Goal: Navigation & Orientation: Find specific page/section

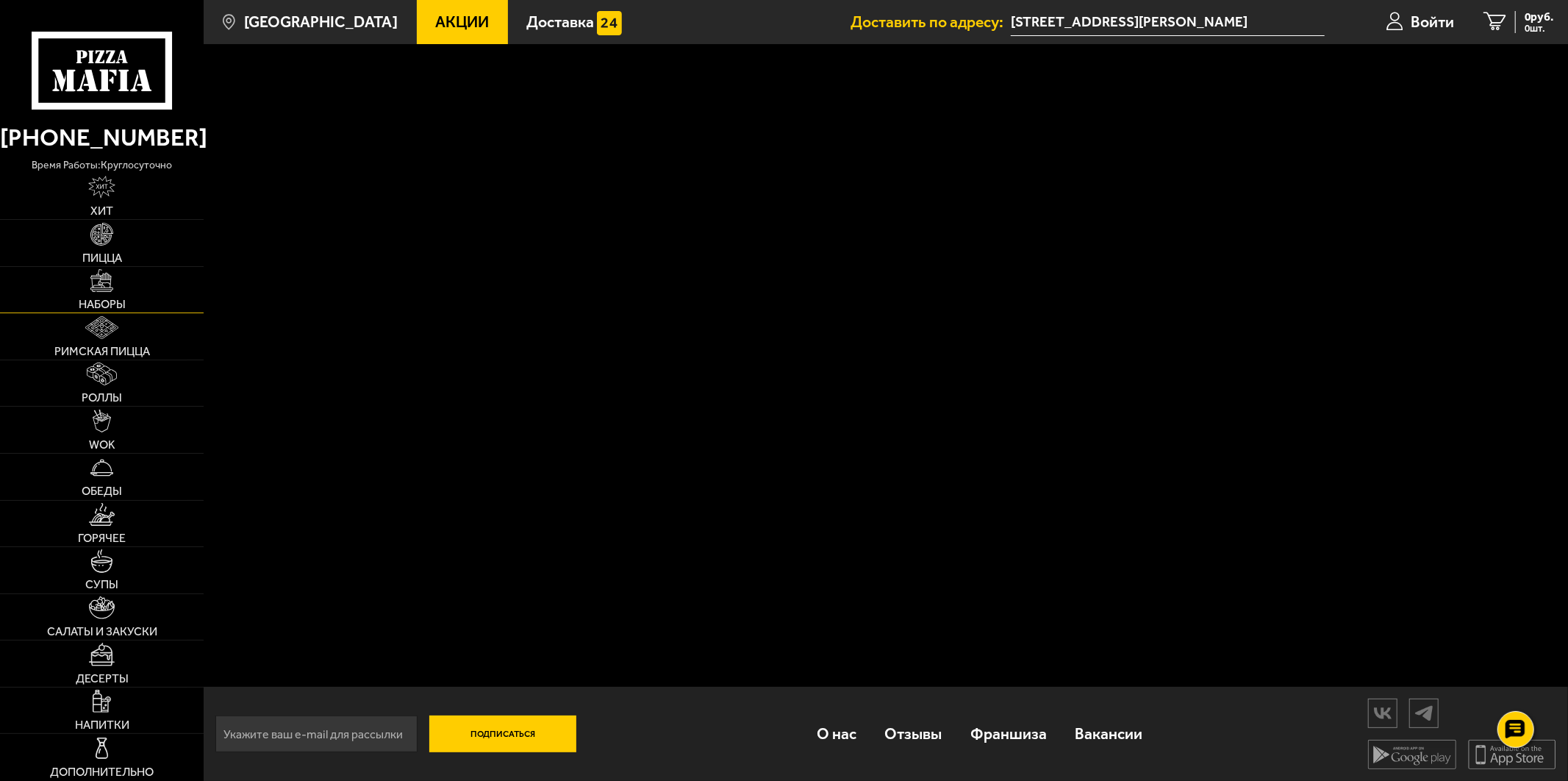
click at [89, 282] on link "Наборы" at bounding box center [101, 290] width 203 height 47
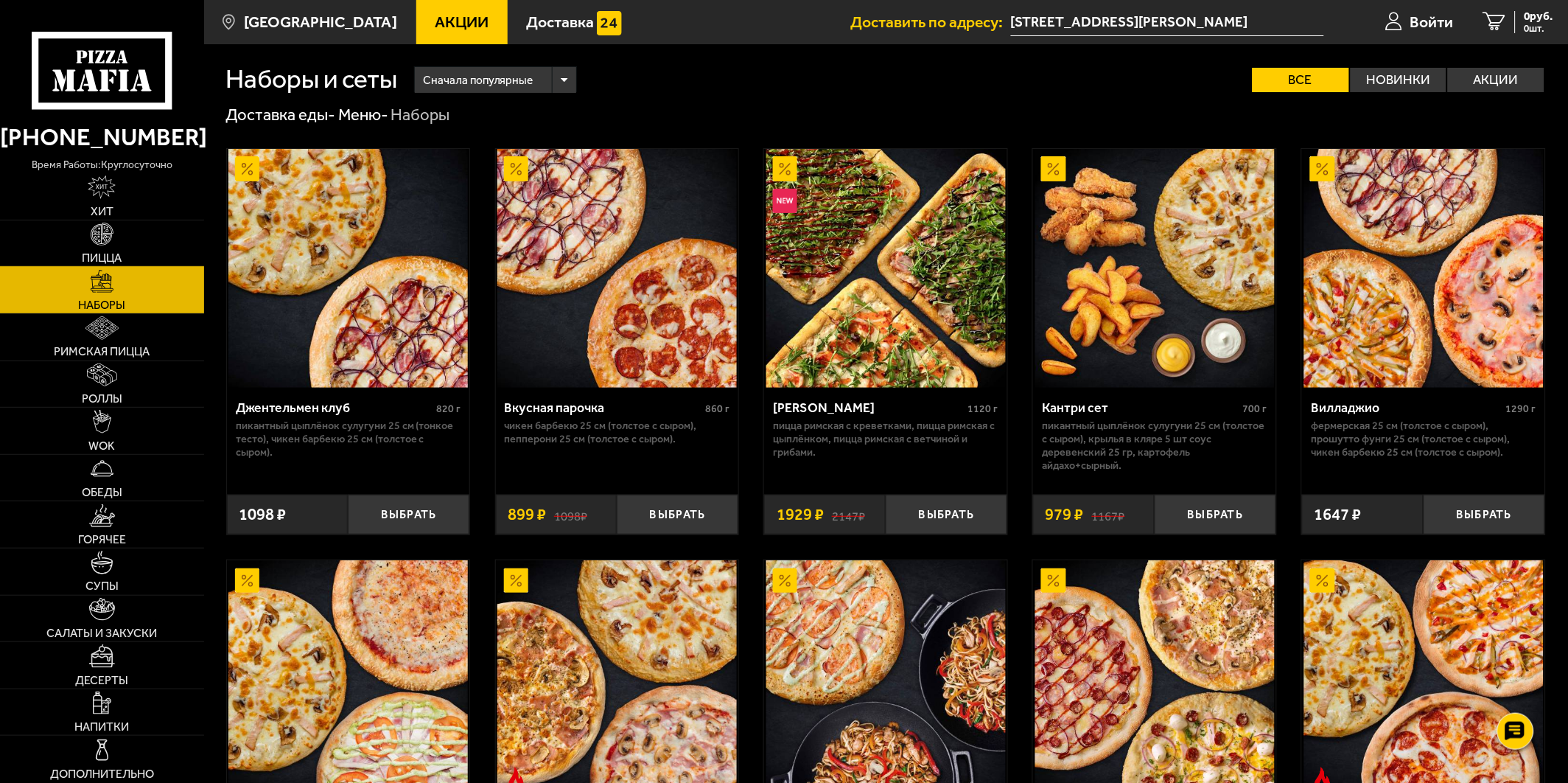
click at [70, 230] on link "Пицца" at bounding box center [102, 243] width 204 height 47
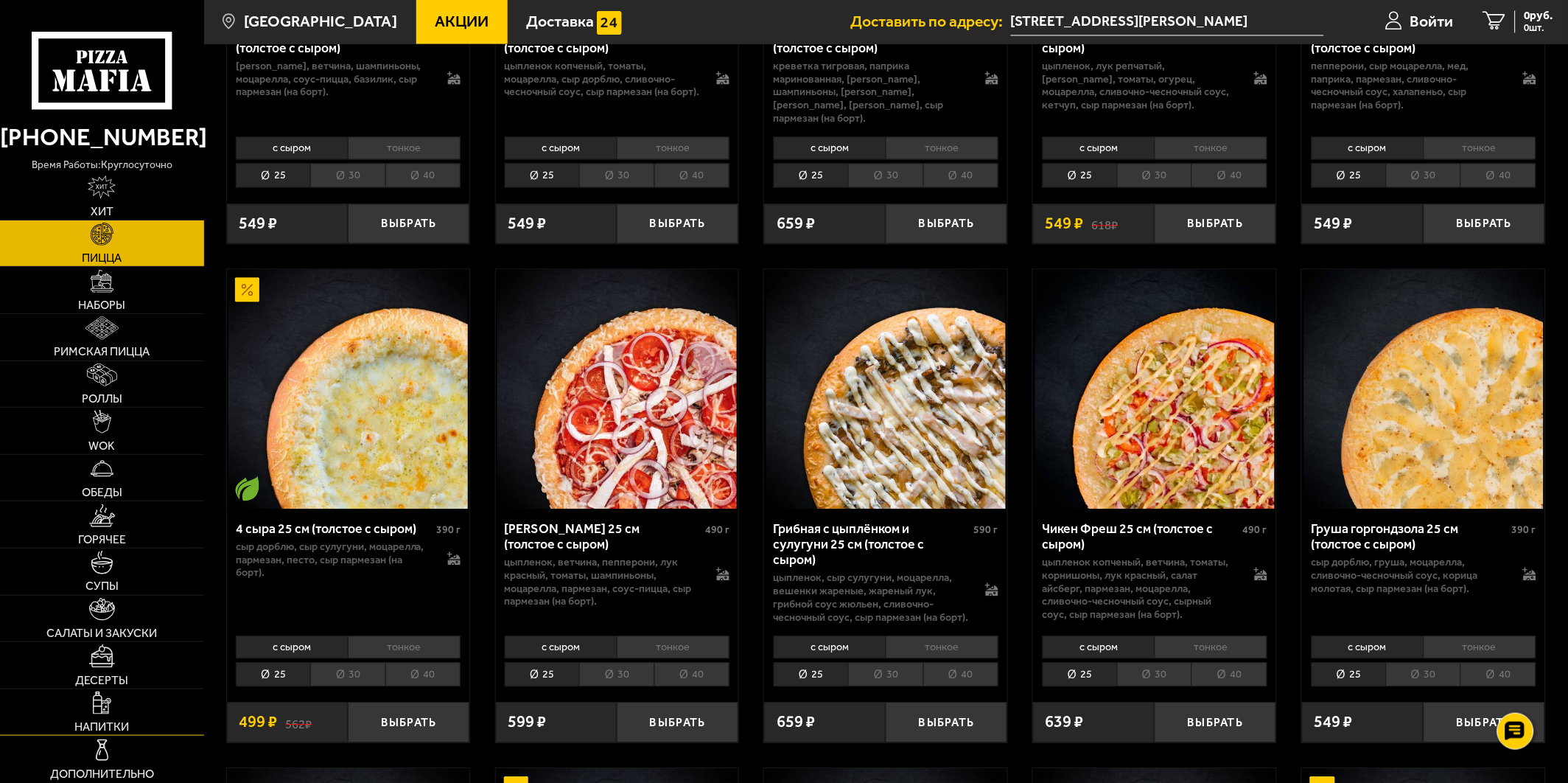
scroll to position [901, 0]
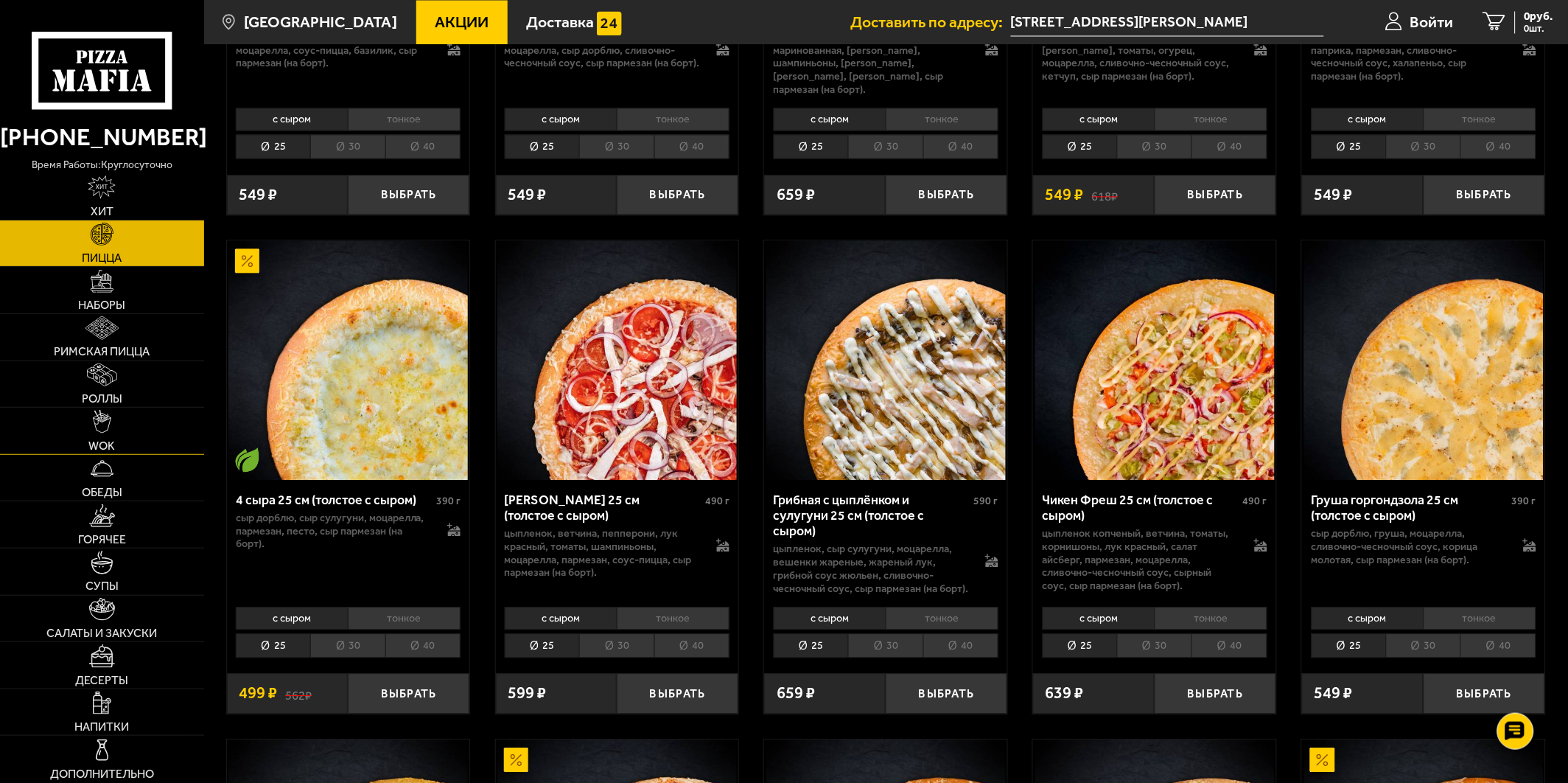
click at [101, 437] on link "WOK" at bounding box center [102, 430] width 204 height 47
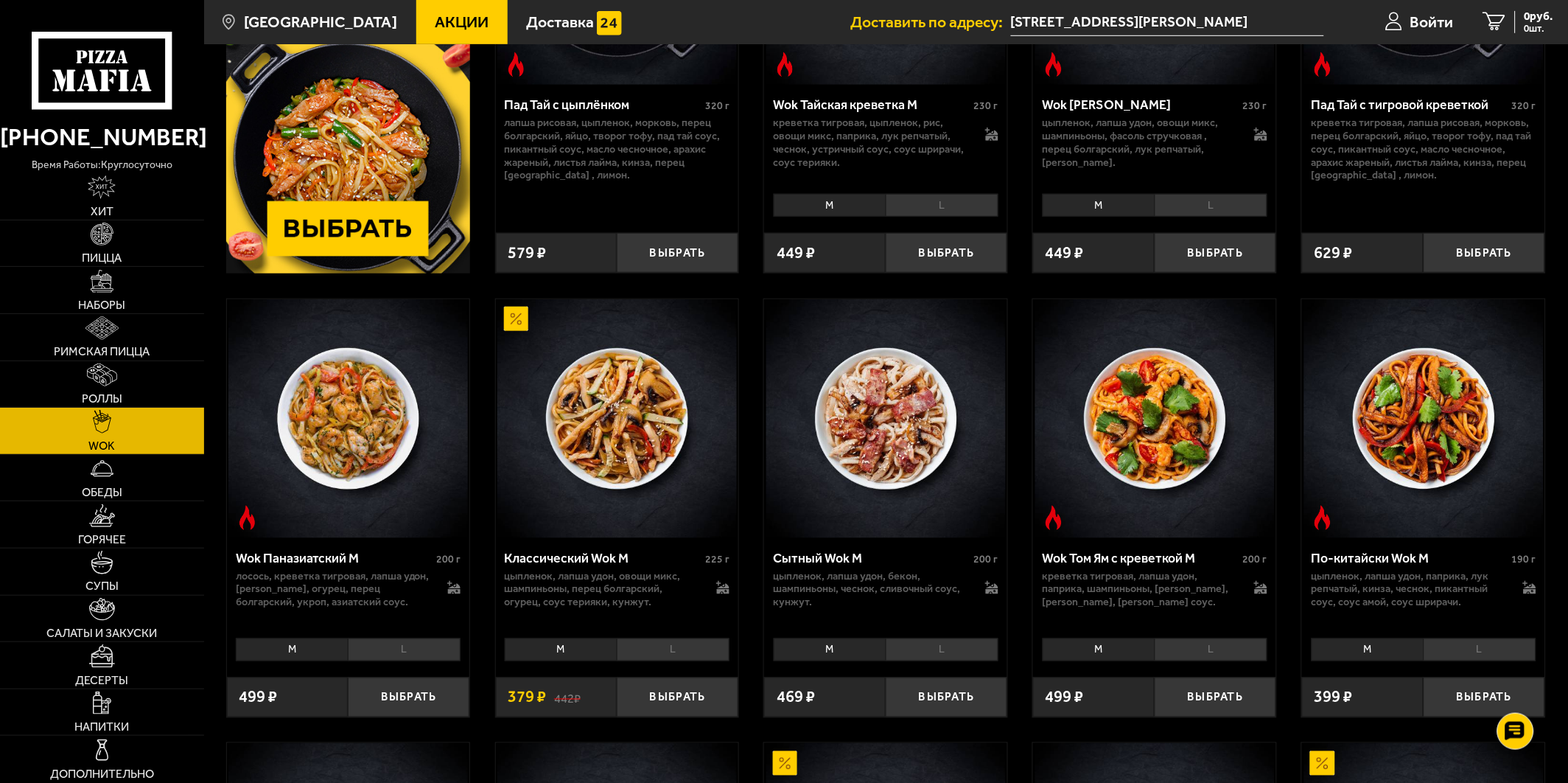
scroll to position [819, 0]
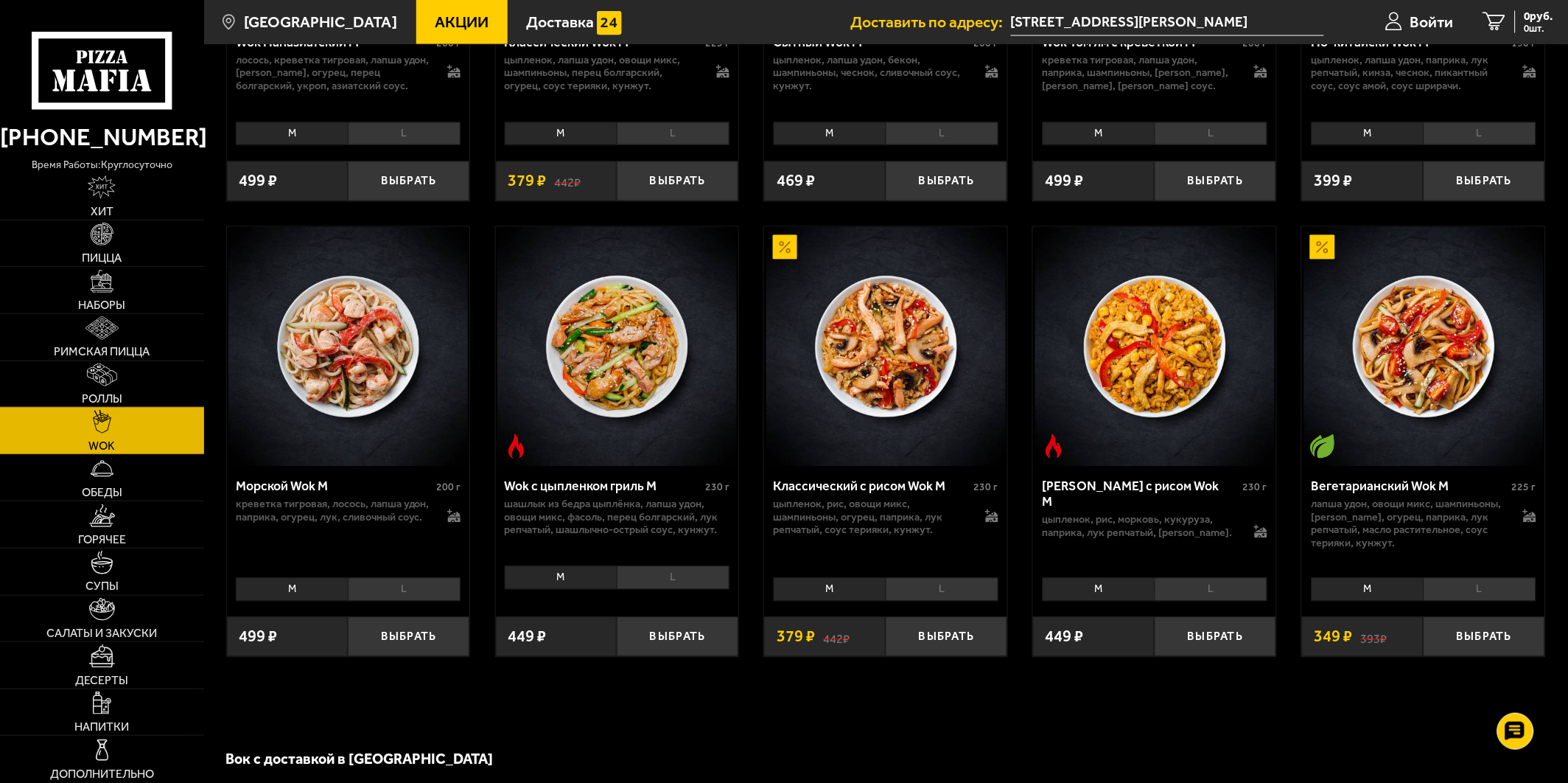
click at [126, 384] on link "Роллы" at bounding box center [102, 384] width 204 height 47
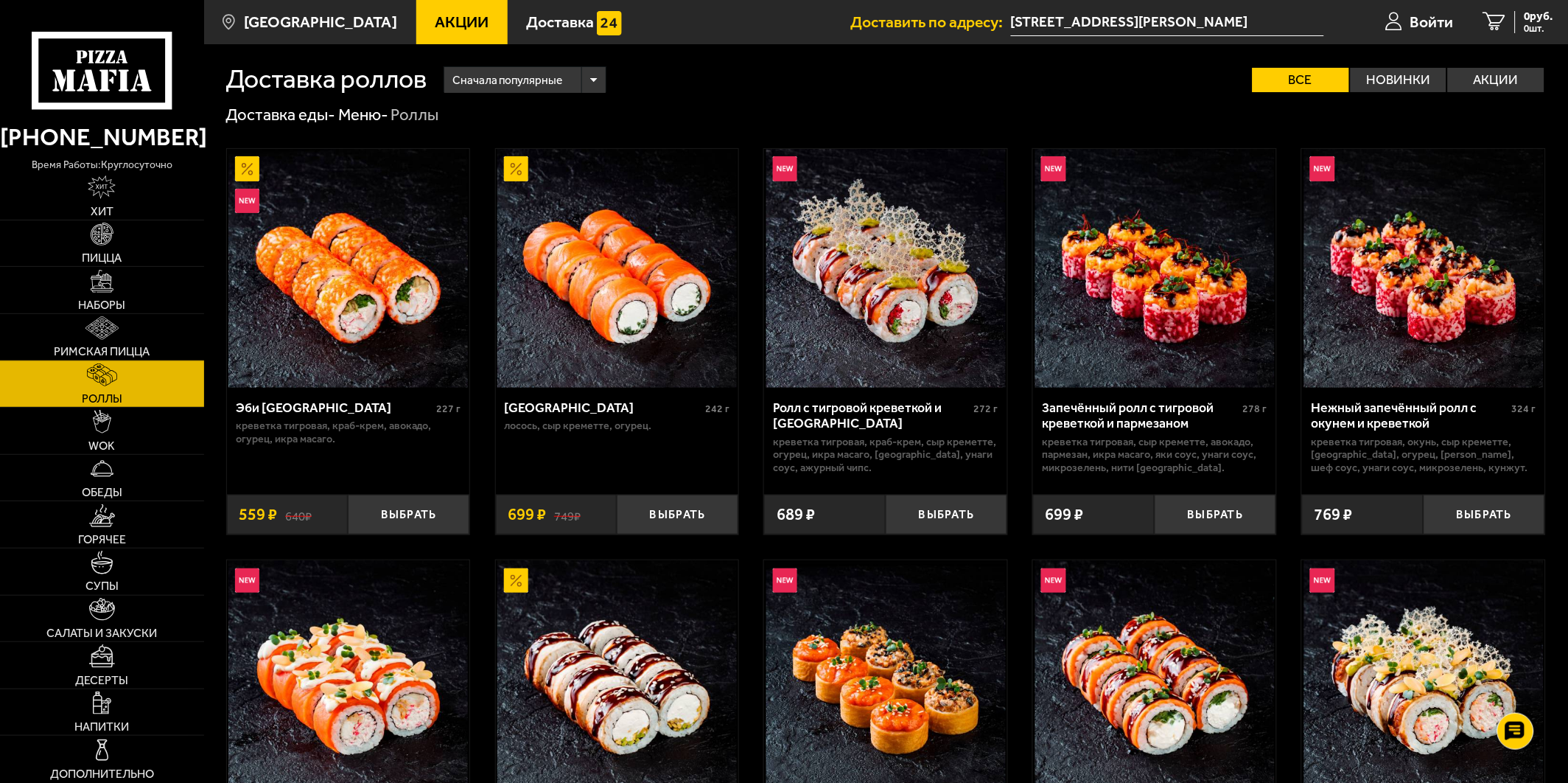
click at [154, 340] on link "Римская пицца" at bounding box center [102, 337] width 204 height 47
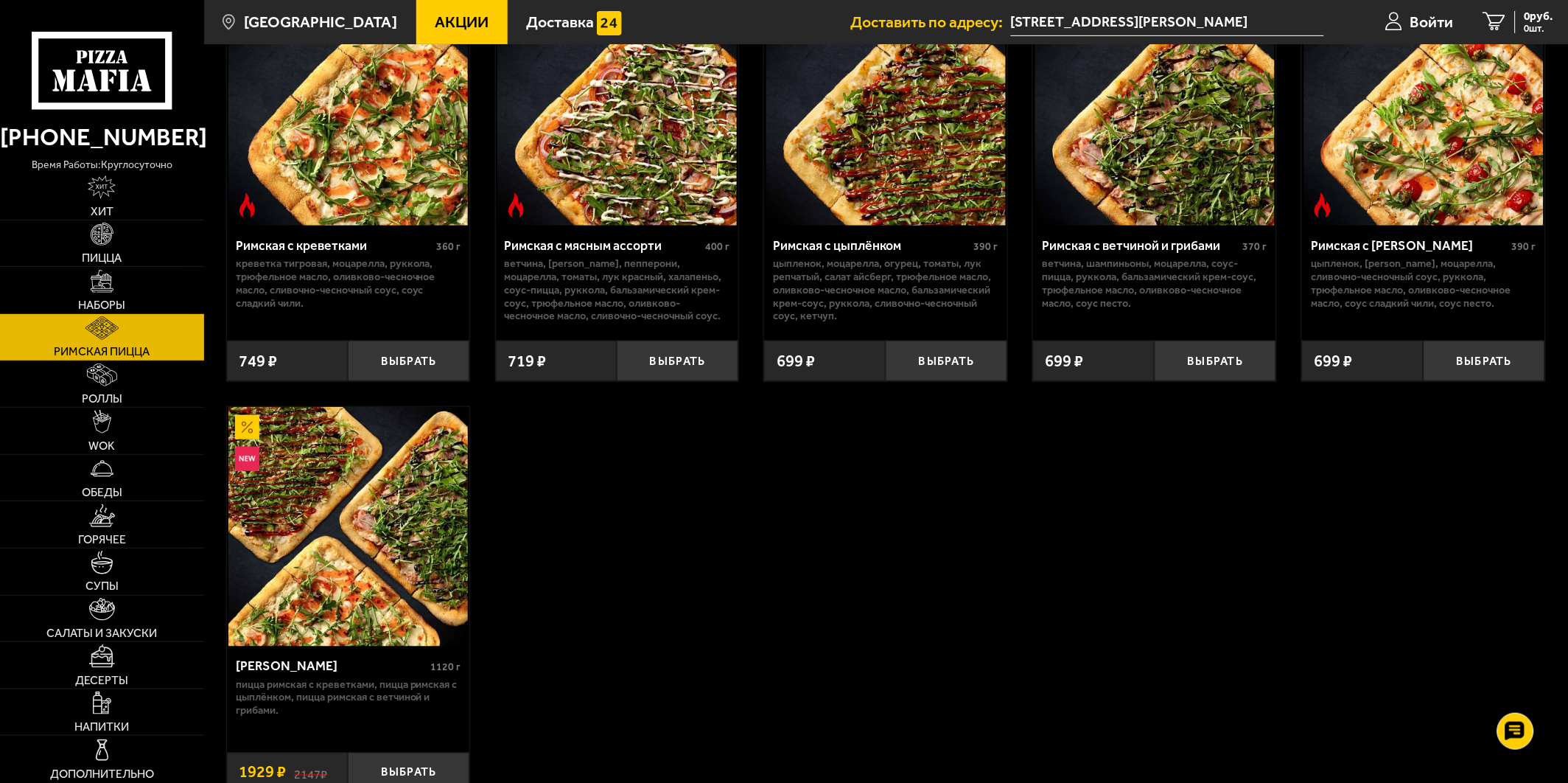
scroll to position [322, 0]
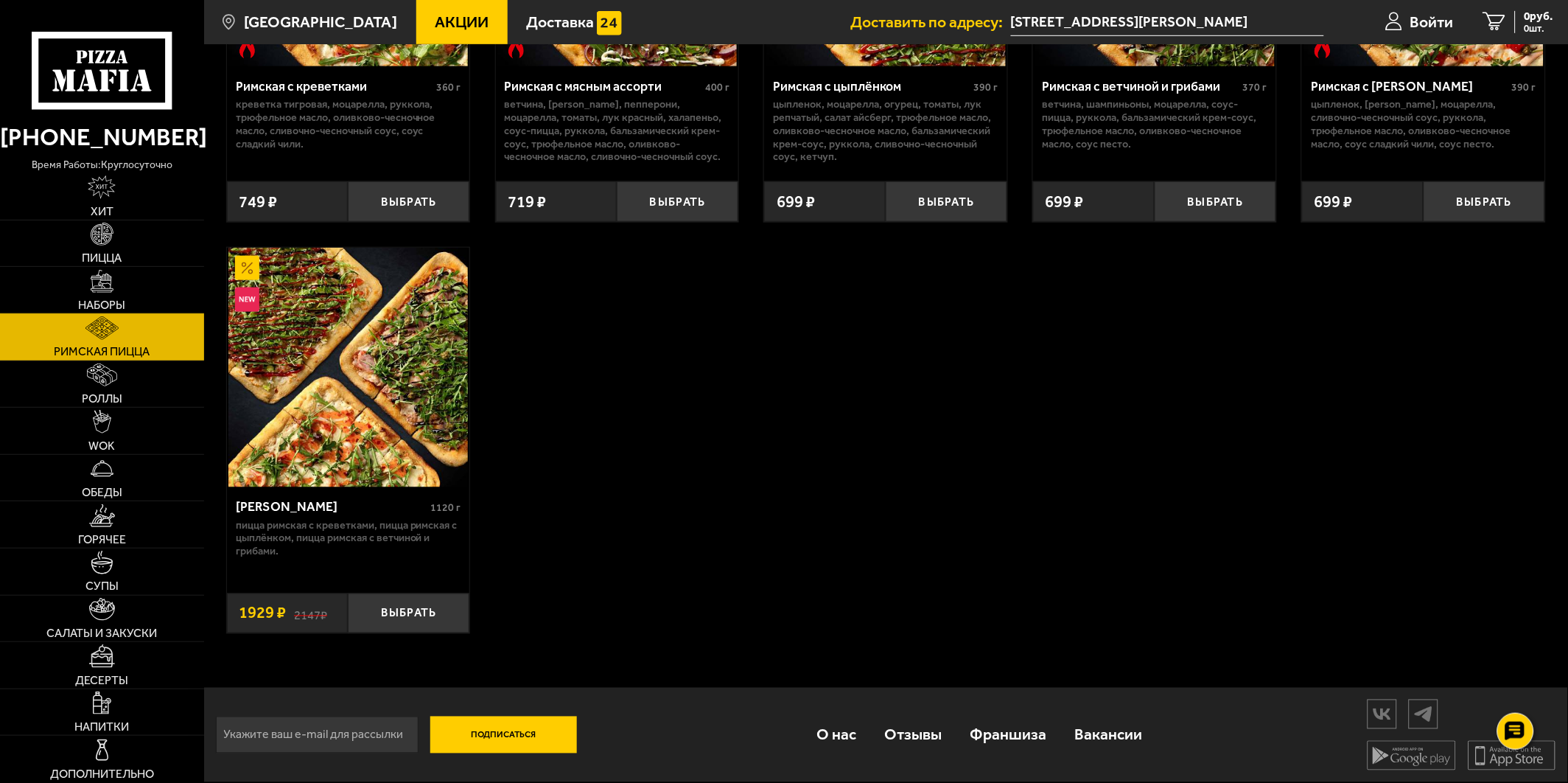
click at [92, 284] on img at bounding box center [102, 281] width 23 height 23
